Goal: Browse casually: Explore the website without a specific task or goal

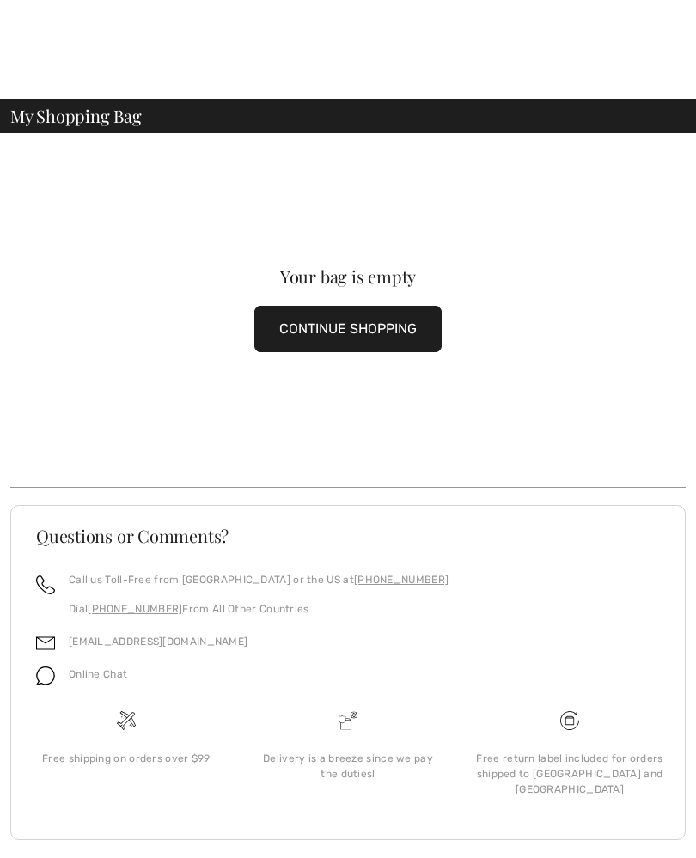
scroll to position [2, 0]
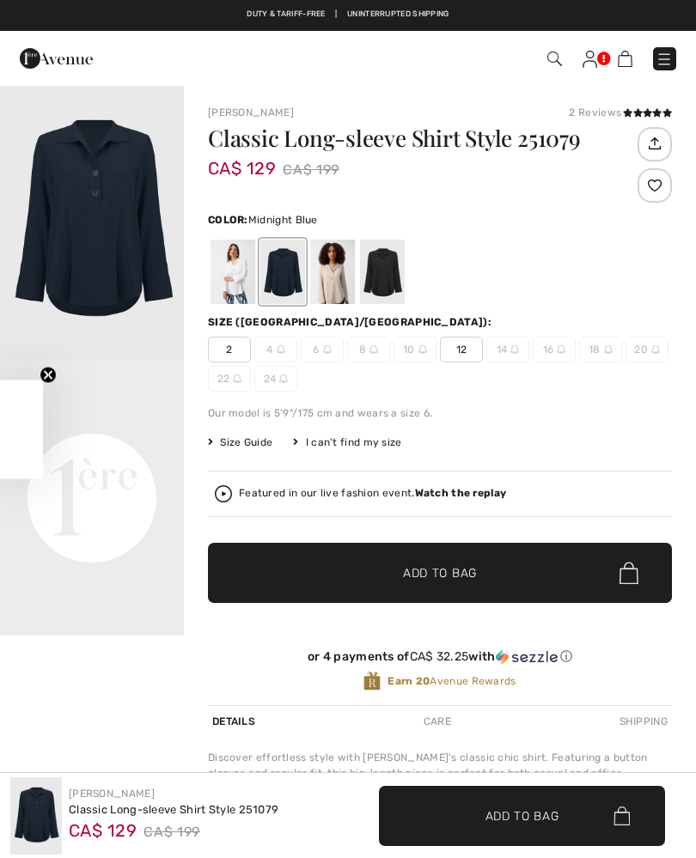
checkbox input "true"
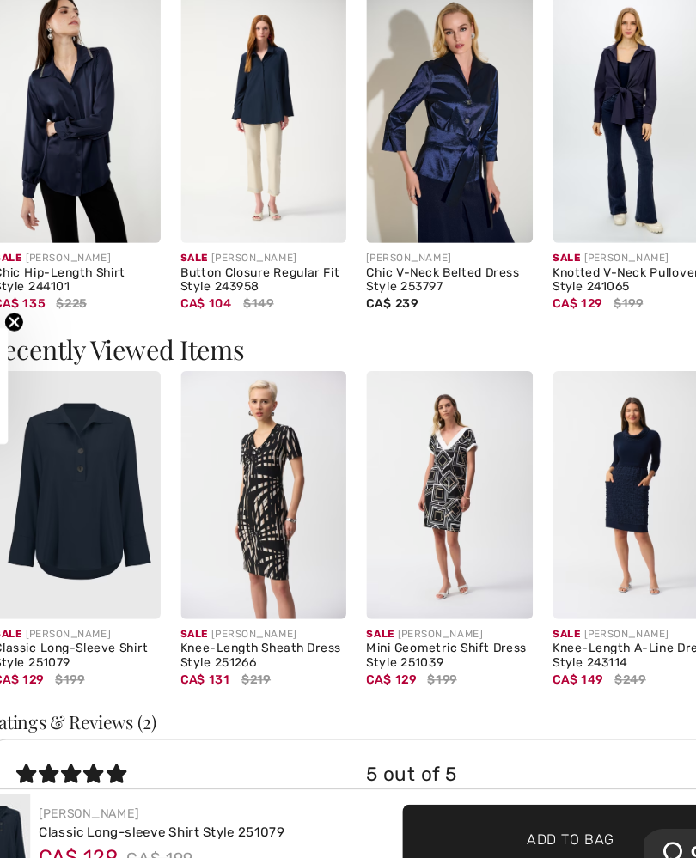
scroll to position [1357, 0]
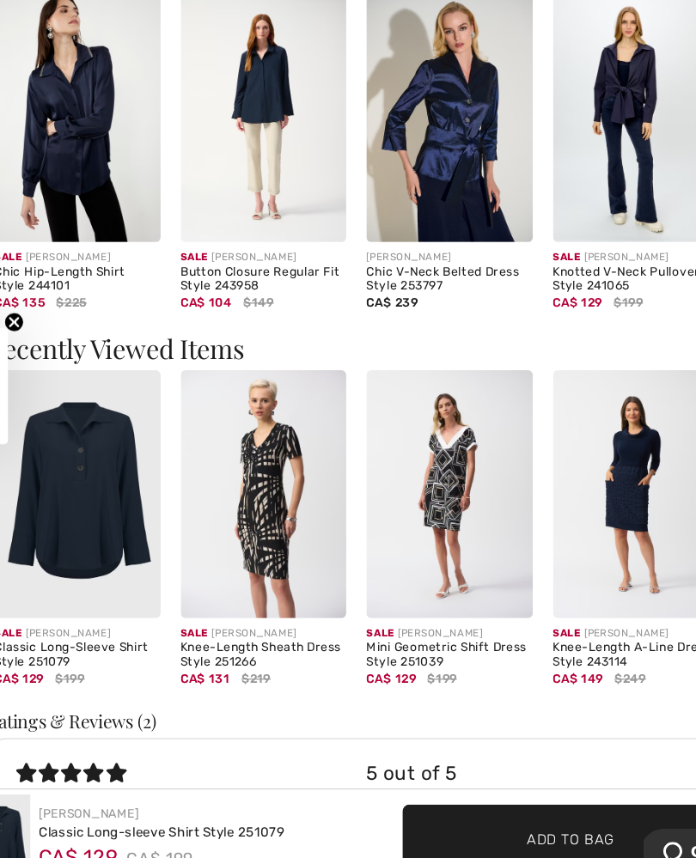
click at [63, 416] on img at bounding box center [102, 522] width 142 height 212
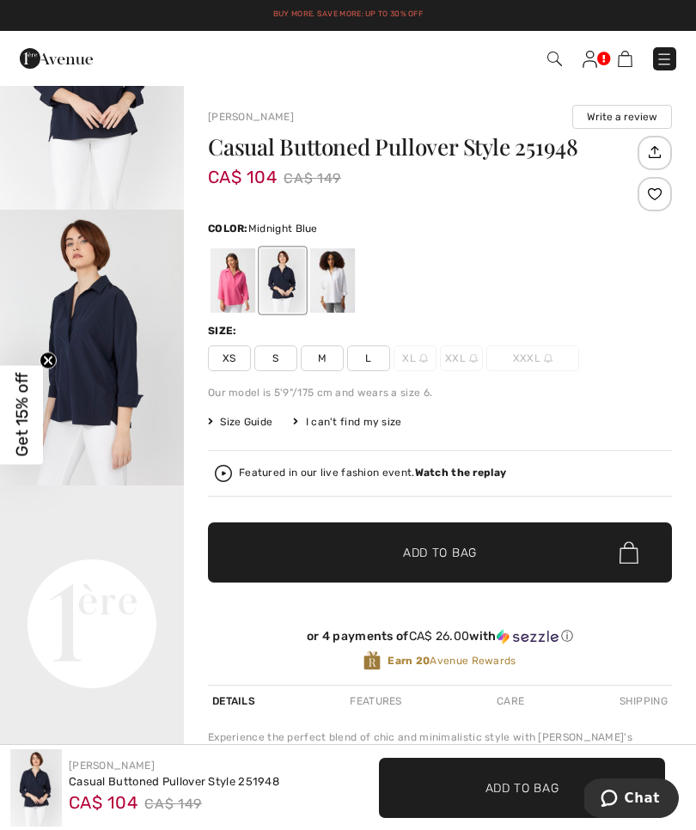
click at [443, 470] on strong "Watch the replay" at bounding box center [461, 472] width 92 height 12
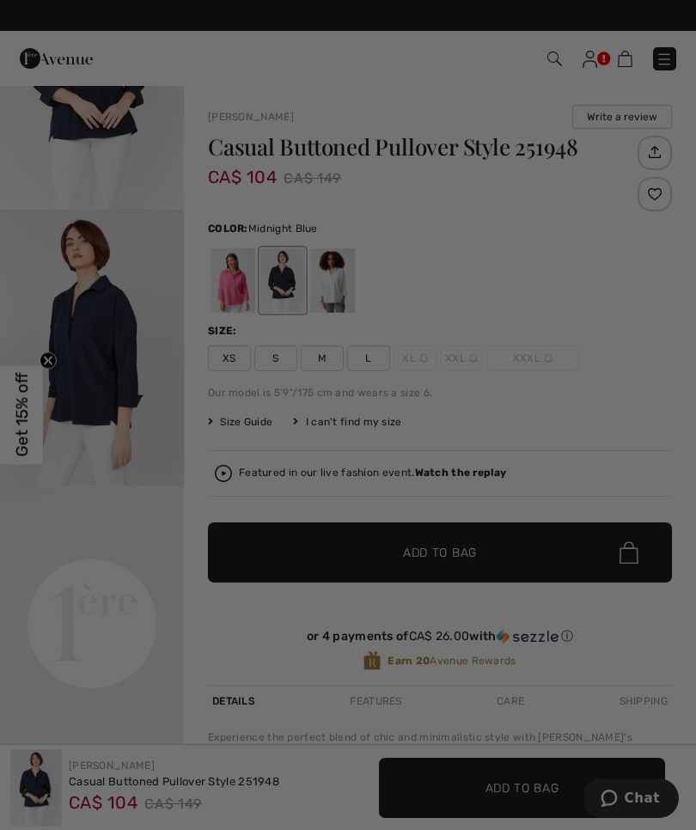
checkbox input "true"
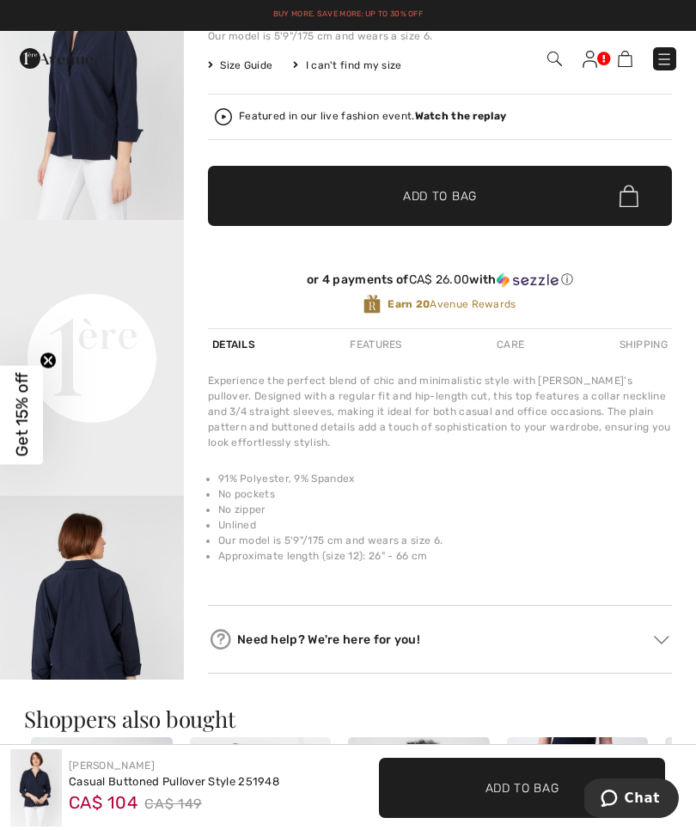
scroll to position [59, 0]
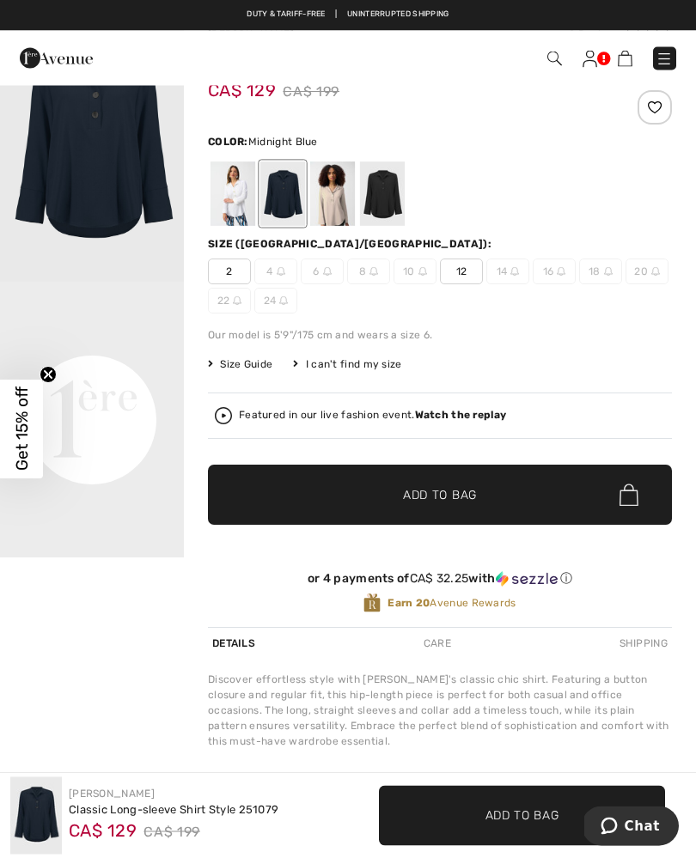
scroll to position [78, 0]
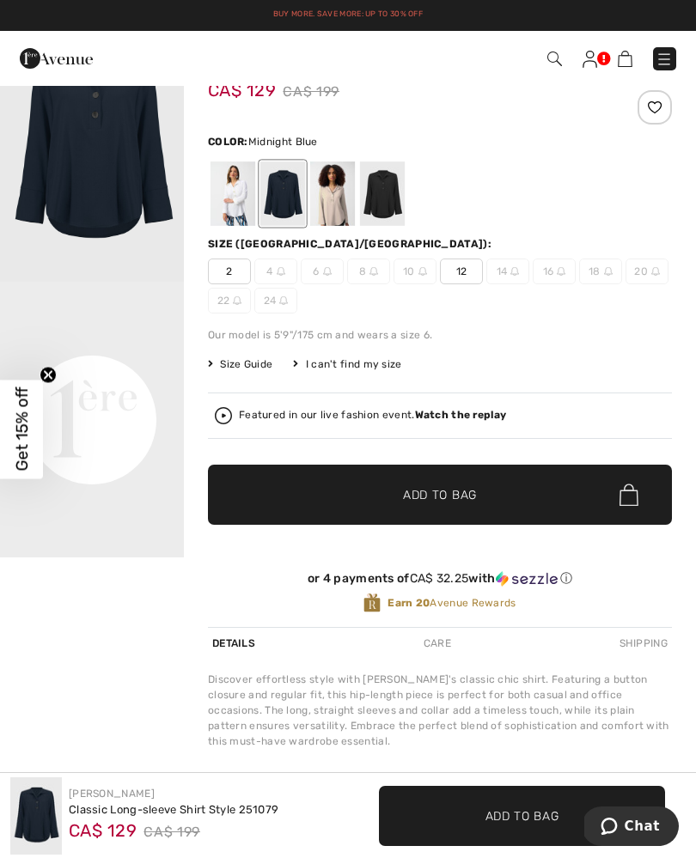
click at [456, 410] on strong "Watch the replay" at bounding box center [461, 415] width 92 height 12
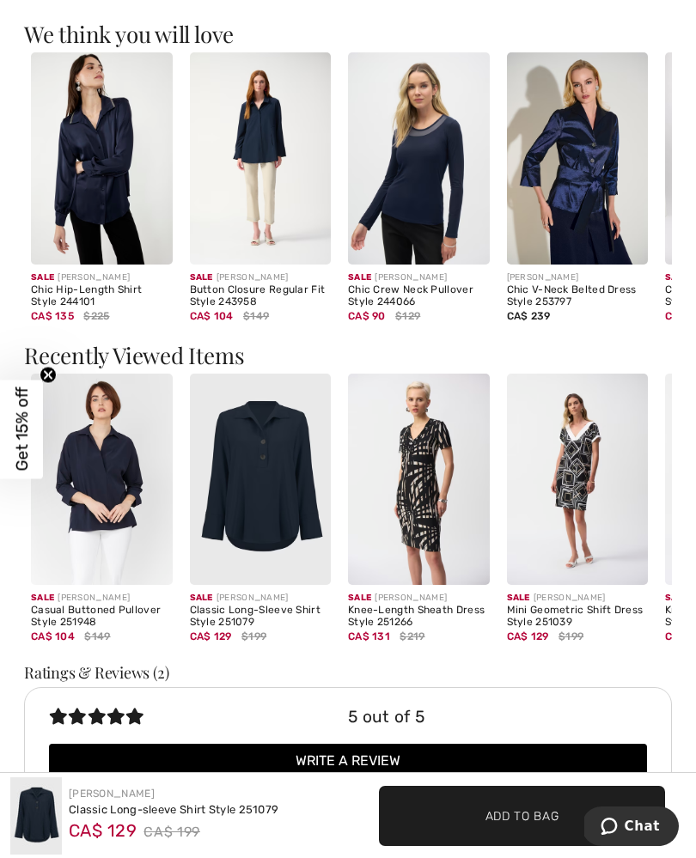
scroll to position [1402, 0]
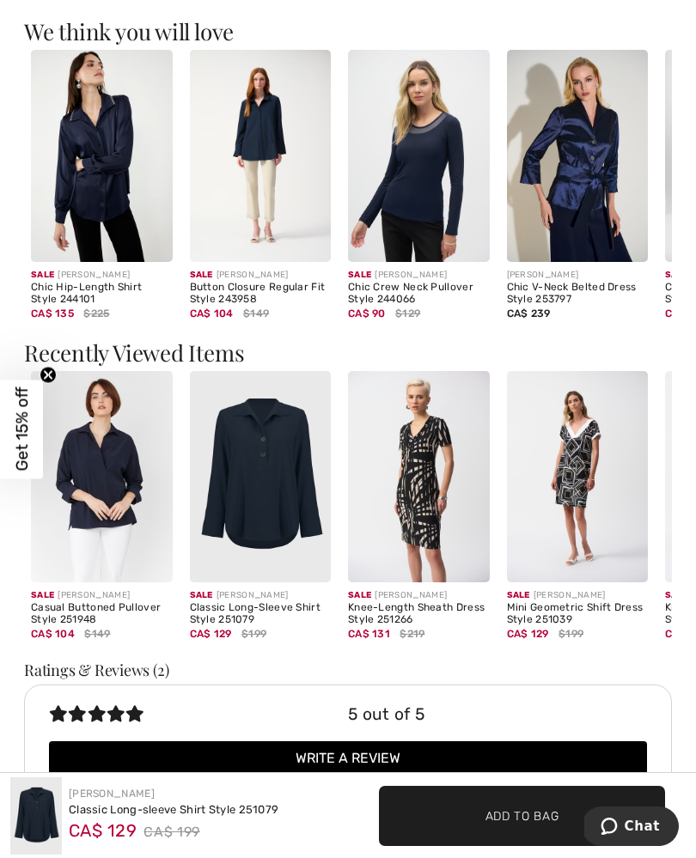
click at [76, 515] on img at bounding box center [102, 477] width 142 height 212
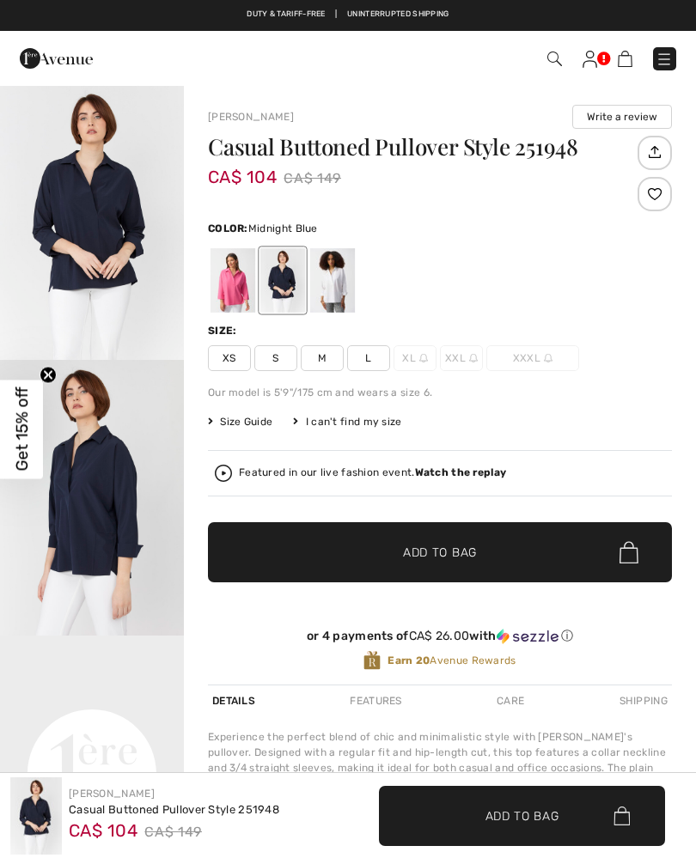
checkbox input "true"
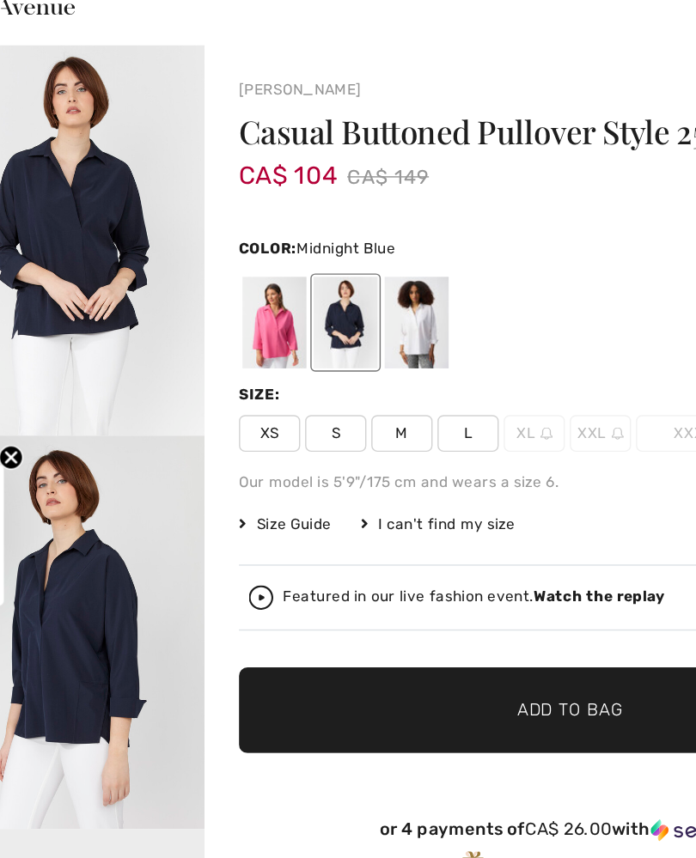
click at [28, 472] on img "2 / 5" at bounding box center [92, 498] width 184 height 276
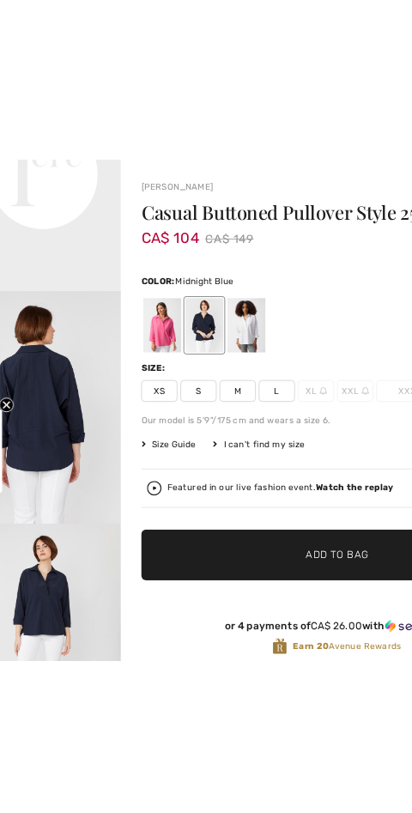
scroll to position [673, 0]
